Goal: Browse casually: Explore the website without a specific task or goal

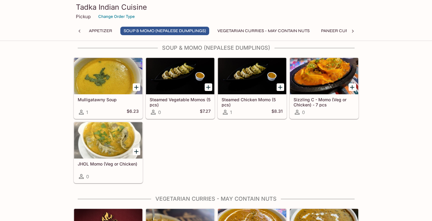
scroll to position [186, 0]
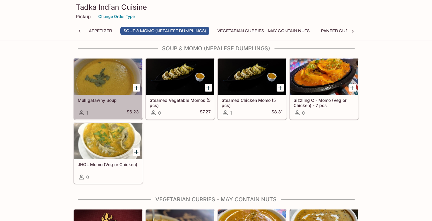
click at [107, 93] on div at bounding box center [108, 76] width 68 height 36
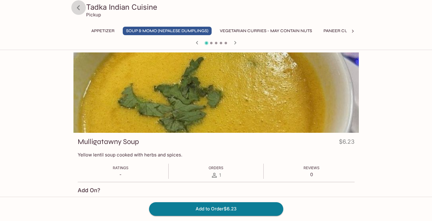
click at [78, 6] on icon at bounding box center [78, 7] width 11 height 11
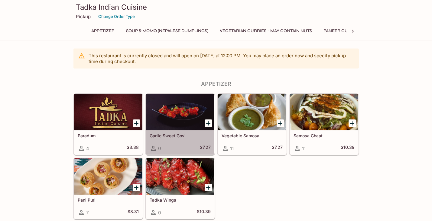
click at [171, 131] on div "Garlic Sweet Govi 0 $7.27" at bounding box center [180, 142] width 68 height 24
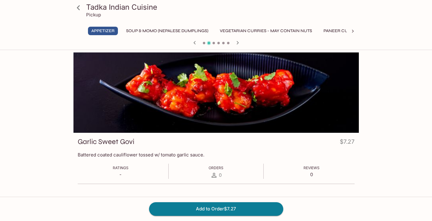
click at [79, 9] on icon at bounding box center [78, 7] width 3 height 5
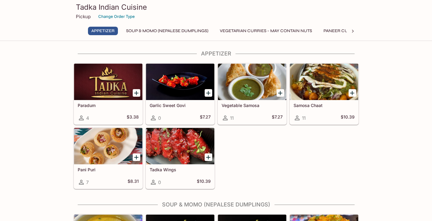
scroll to position [30, 0]
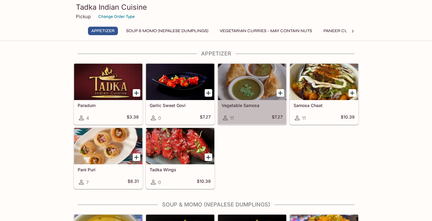
click at [227, 104] on h5 "Vegetable Samosa" at bounding box center [252, 105] width 61 height 5
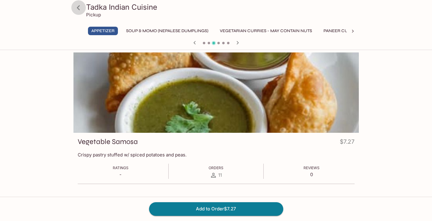
click at [78, 8] on icon at bounding box center [78, 7] width 3 height 5
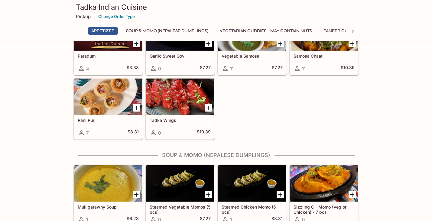
scroll to position [82, 0]
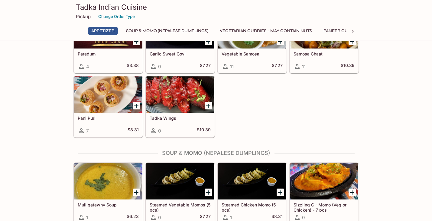
click at [300, 53] on h5 "Samosa Chaat" at bounding box center [324, 53] width 61 height 5
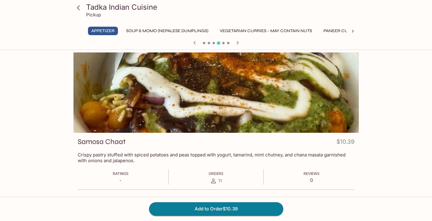
click at [79, 8] on icon at bounding box center [78, 7] width 11 height 11
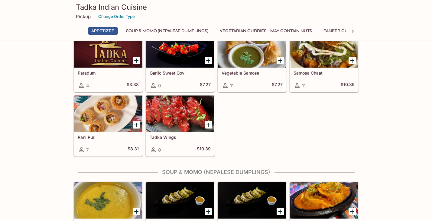
scroll to position [66, 0]
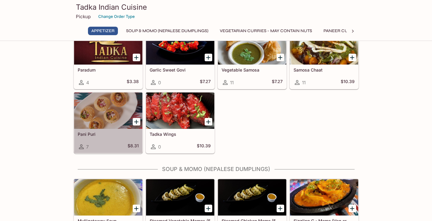
click at [87, 133] on h5 "Pani Puri" at bounding box center [108, 133] width 61 height 5
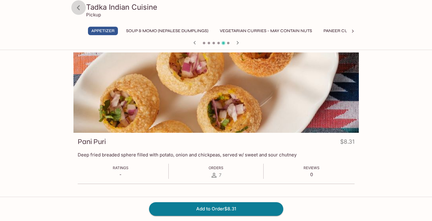
click at [79, 6] on icon at bounding box center [78, 7] width 3 height 5
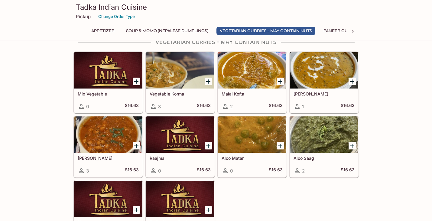
scroll to position [344, 0]
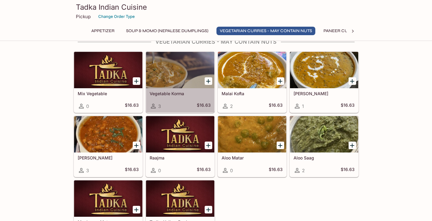
click at [170, 91] on h5 "Vegetable Korma" at bounding box center [180, 93] width 61 height 5
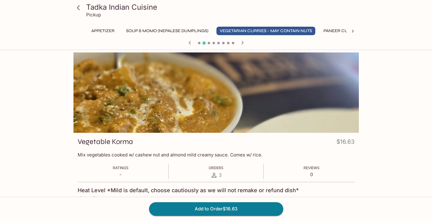
click at [81, 6] on icon at bounding box center [78, 7] width 11 height 11
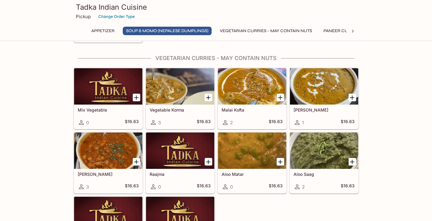
scroll to position [327, 0]
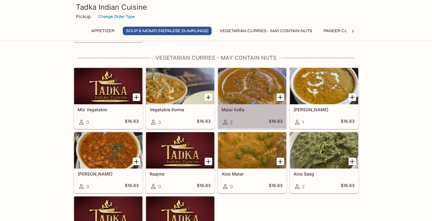
click at [237, 106] on div "Malai Kofta 2 $16.63" at bounding box center [252, 116] width 68 height 24
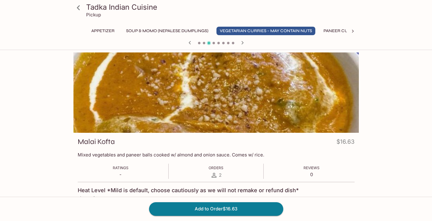
click at [78, 7] on icon at bounding box center [78, 7] width 3 height 5
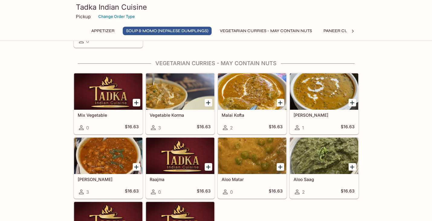
scroll to position [323, 0]
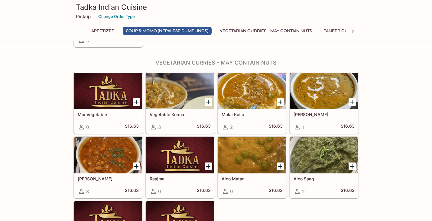
click at [295, 113] on h5 "[PERSON_NAME]" at bounding box center [324, 114] width 61 height 5
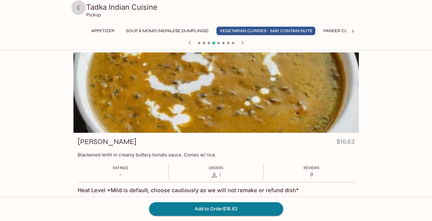
click at [79, 8] on icon at bounding box center [78, 7] width 11 height 11
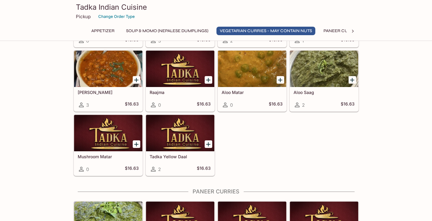
scroll to position [405, 0]
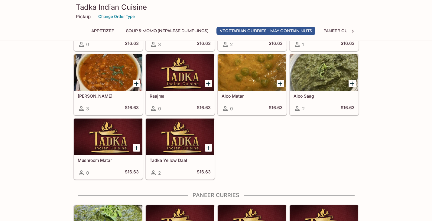
click at [224, 94] on h5 "Aloo Matar" at bounding box center [252, 95] width 61 height 5
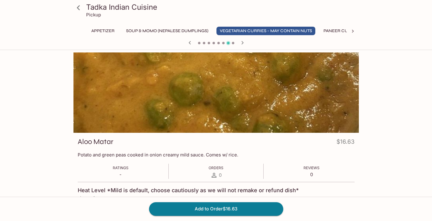
click at [78, 7] on icon at bounding box center [78, 7] width 3 height 5
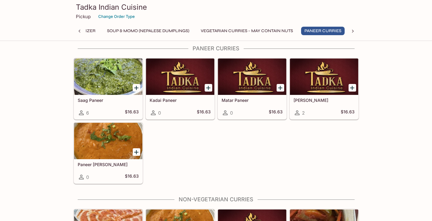
scroll to position [552, 0]
click at [110, 163] on h5 "Paneer [PERSON_NAME]" at bounding box center [108, 164] width 61 height 5
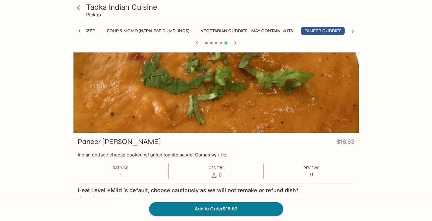
click at [79, 8] on icon at bounding box center [78, 7] width 11 height 11
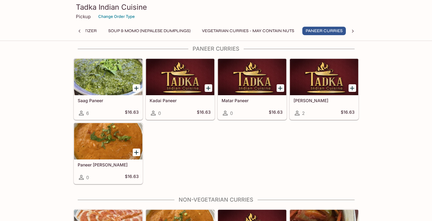
scroll to position [552, 0]
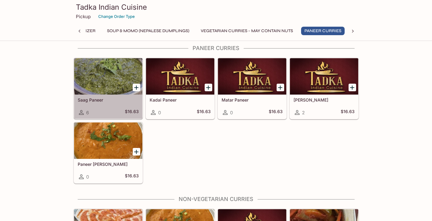
click at [88, 98] on h5 "Saag Paneer" at bounding box center [108, 99] width 61 height 5
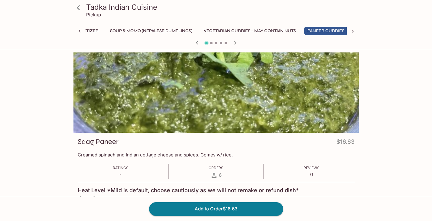
scroll to position [0, 19]
click at [76, 7] on icon at bounding box center [78, 7] width 11 height 11
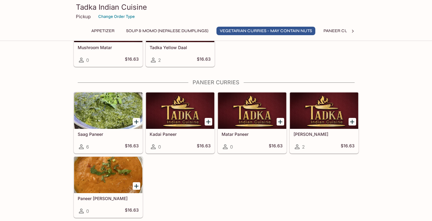
scroll to position [522, 0]
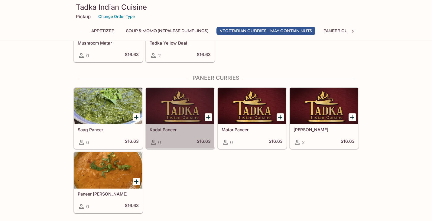
click at [159, 129] on h5 "Kadai Paneer" at bounding box center [180, 129] width 61 height 5
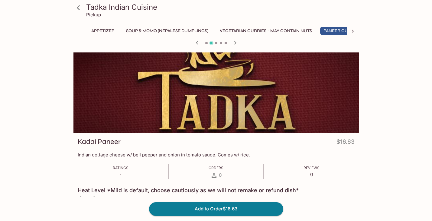
scroll to position [0, 19]
click at [76, 6] on icon at bounding box center [78, 7] width 11 height 11
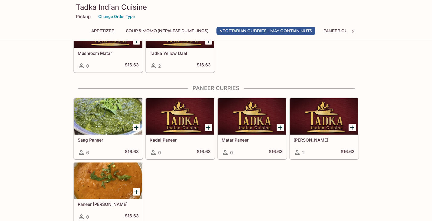
scroll to position [513, 0]
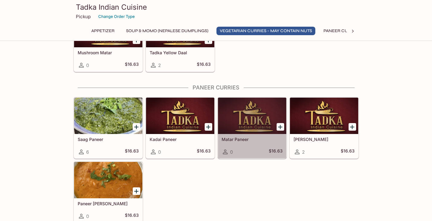
click at [240, 139] on h5 "Matar Paneer" at bounding box center [252, 138] width 61 height 5
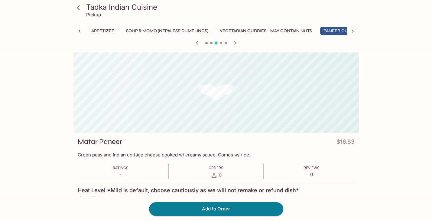
scroll to position [0, 19]
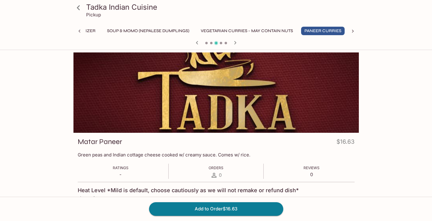
click at [77, 7] on icon at bounding box center [78, 7] width 11 height 11
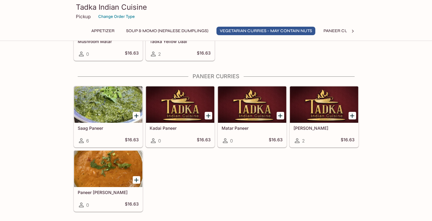
scroll to position [526, 0]
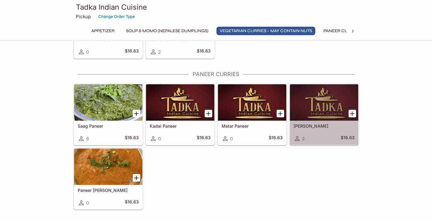
click at [312, 125] on h5 "[PERSON_NAME]" at bounding box center [324, 125] width 61 height 5
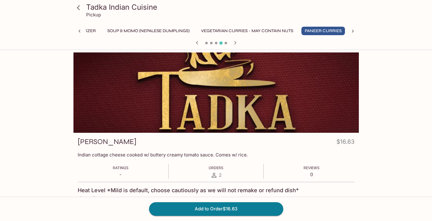
scroll to position [0, 19]
click at [76, 8] on icon at bounding box center [78, 7] width 11 height 11
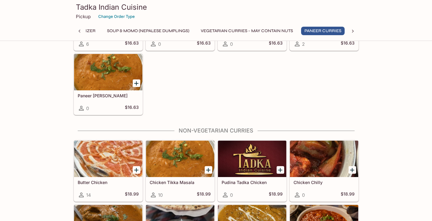
scroll to position [621, 0]
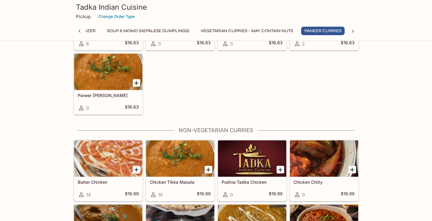
click at [106, 93] on h5 "Paneer [PERSON_NAME]" at bounding box center [108, 95] width 61 height 5
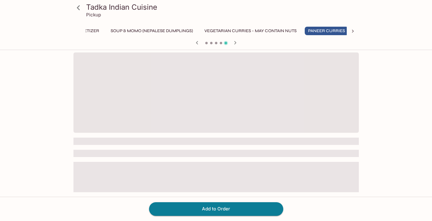
scroll to position [0, 19]
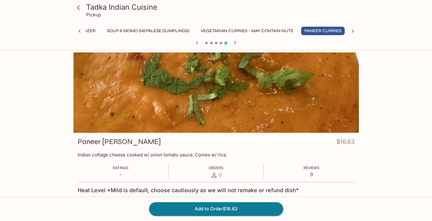
click at [76, 6] on icon at bounding box center [78, 7] width 11 height 11
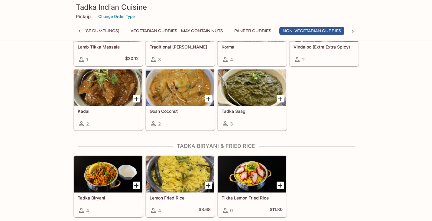
scroll to position [819, 0]
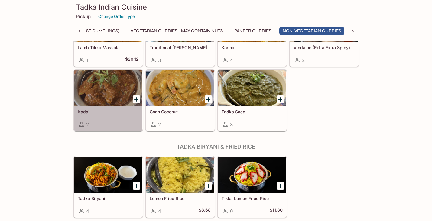
click at [89, 110] on h5 "Kadai" at bounding box center [108, 111] width 61 height 5
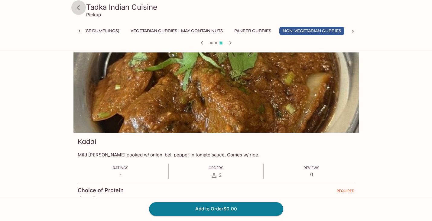
click at [78, 8] on icon at bounding box center [78, 7] width 3 height 5
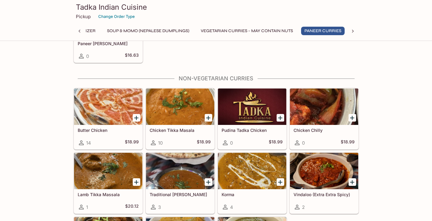
scroll to position [673, 0]
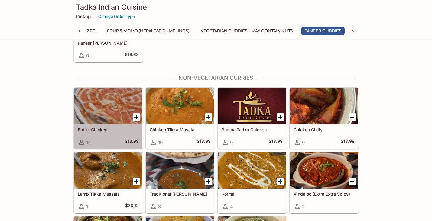
click at [113, 110] on div at bounding box center [108, 106] width 68 height 36
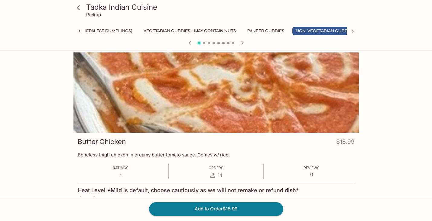
scroll to position [0, 89]
click at [78, 8] on icon at bounding box center [78, 7] width 3 height 5
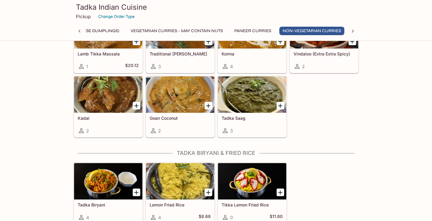
scroll to position [811, 0]
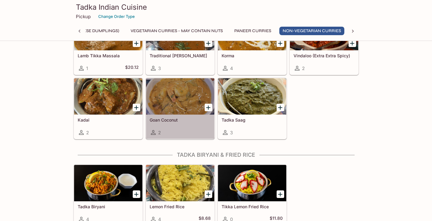
click at [155, 120] on h5 "Goan Coconut" at bounding box center [180, 119] width 61 height 5
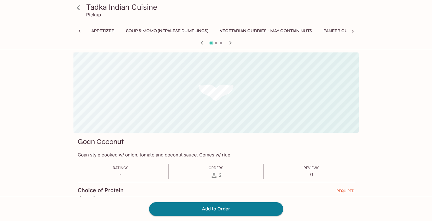
scroll to position [0, 89]
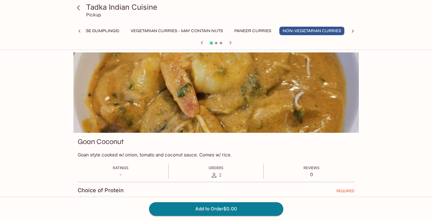
click at [77, 8] on icon at bounding box center [78, 7] width 11 height 11
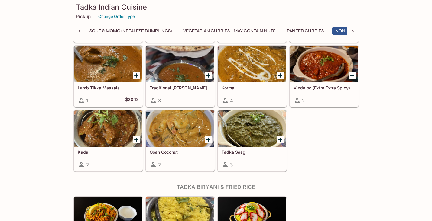
scroll to position [827, 0]
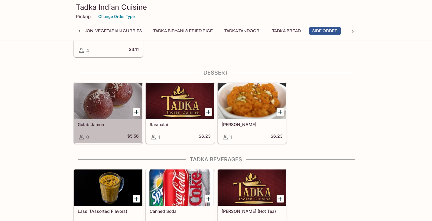
click at [117, 114] on div at bounding box center [108, 101] width 68 height 36
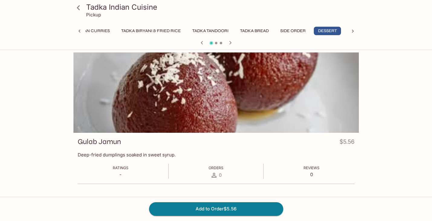
click at [76, 8] on icon at bounding box center [78, 7] width 11 height 11
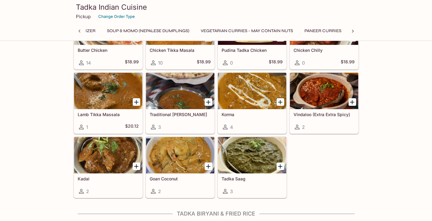
scroll to position [0, 48]
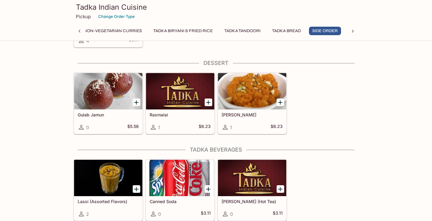
click at [164, 116] on h5 "Rasmalai" at bounding box center [180, 114] width 61 height 5
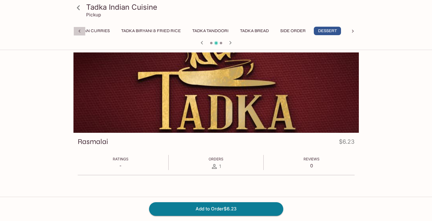
click at [80, 31] on icon at bounding box center [80, 31] width 6 height 6
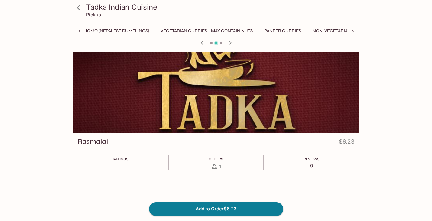
click at [81, 31] on icon at bounding box center [80, 31] width 6 height 6
click at [78, 8] on icon at bounding box center [78, 7] width 3 height 5
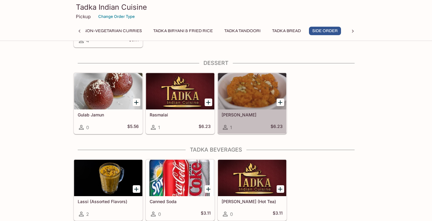
click at [230, 114] on h5 "[PERSON_NAME]" at bounding box center [252, 114] width 61 height 5
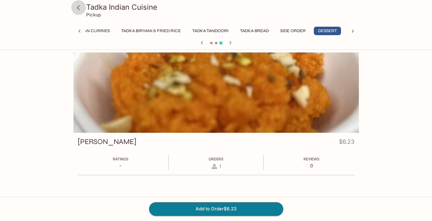
click at [79, 5] on icon at bounding box center [78, 7] width 11 height 11
